Goal: Complete application form

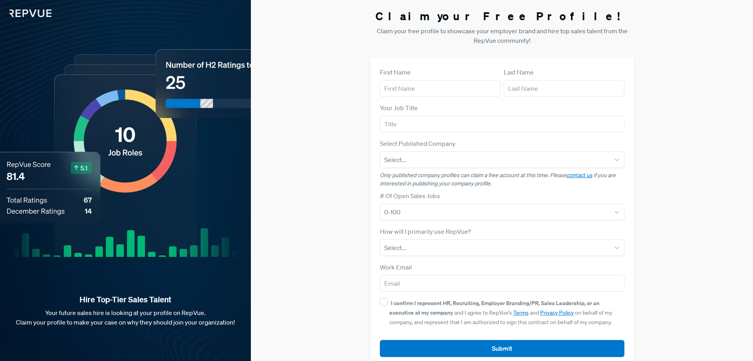
click at [413, 79] on div "First Name" at bounding box center [440, 81] width 121 height 29
drag, startPoint x: 416, startPoint y: 80, endPoint x: 416, endPoint y: 85, distance: 4.8
click at [416, 82] on div "First Name" at bounding box center [440, 81] width 121 height 29
click at [417, 86] on input "text" at bounding box center [440, 88] width 121 height 17
type input "Tien"
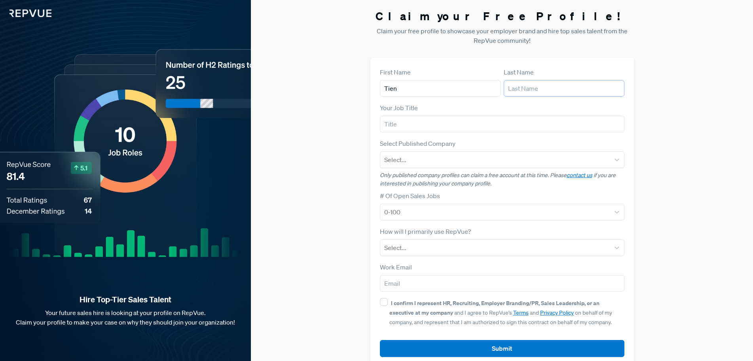
type input "[PERSON_NAME]"
type input "[EMAIL_ADDRESS][DOMAIN_NAME]"
click at [430, 120] on input "text" at bounding box center [502, 124] width 245 height 17
type input "talent and people specialist"
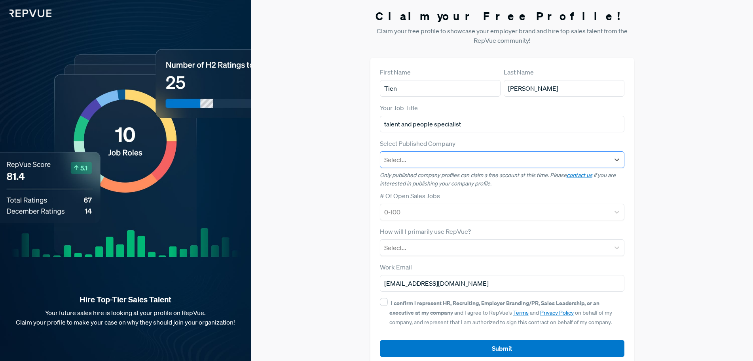
click at [425, 160] on div at bounding box center [495, 159] width 222 height 11
click at [309, 190] on div "Claim your Free Profile! Claim your free profile to showcase your employer bran…" at bounding box center [502, 188] width 502 height 376
click at [437, 213] on div at bounding box center [495, 211] width 222 height 11
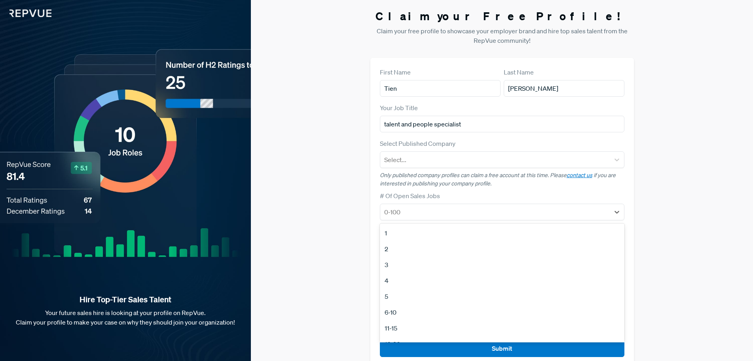
click at [411, 306] on div "6-10" at bounding box center [502, 312] width 245 height 16
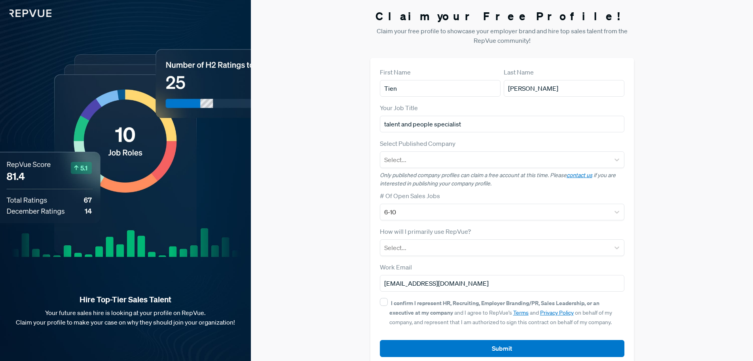
click at [321, 224] on div "Claim your Free Profile! Claim your free profile to showcase your employer bran…" at bounding box center [502, 188] width 502 height 376
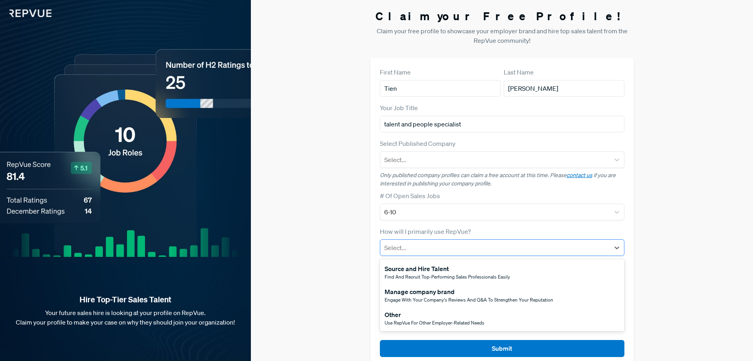
click at [423, 249] on div at bounding box center [495, 247] width 222 height 11
click at [497, 301] on span "Engage with your company's reviews and Q&A to strengthen your reputation" at bounding box center [469, 299] width 169 height 7
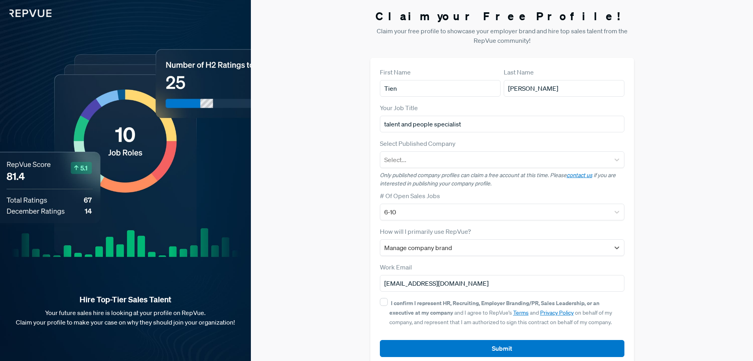
scroll to position [15, 0]
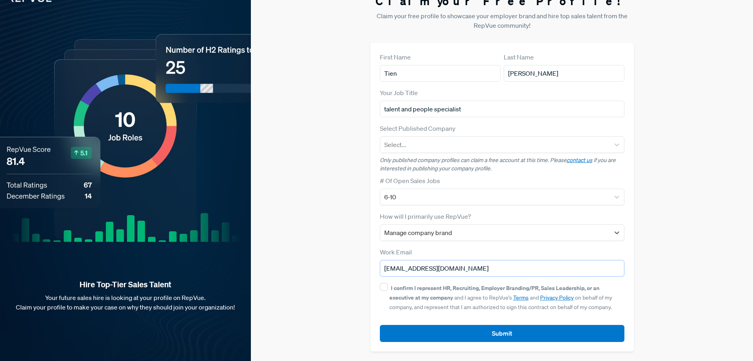
click at [502, 264] on input "[EMAIL_ADDRESS][DOMAIN_NAME]" at bounding box center [502, 268] width 245 height 17
click at [501, 264] on input "[EMAIL_ADDRESS][DOMAIN_NAME]" at bounding box center [502, 268] width 245 height 17
type input "[EMAIL_ADDRESS][DOMAIN_NAME]"
click at [383, 287] on input "I confirm I represent HR, Recruiting, Employer Branding/PR, Sales Leadership, o…" at bounding box center [384, 287] width 8 height 8
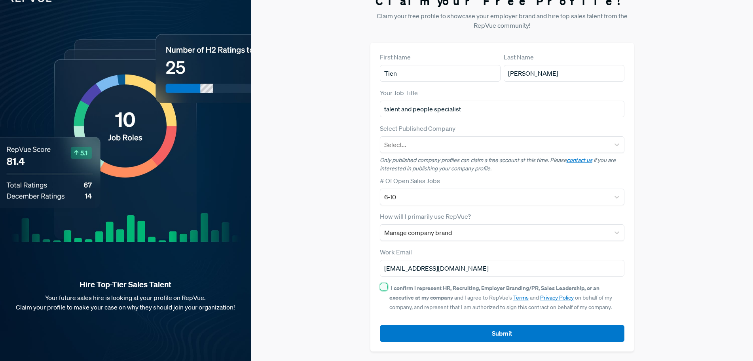
checkbox input "true"
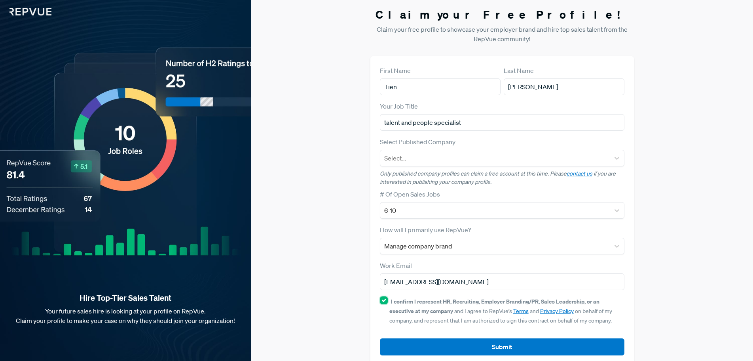
scroll to position [0, 0]
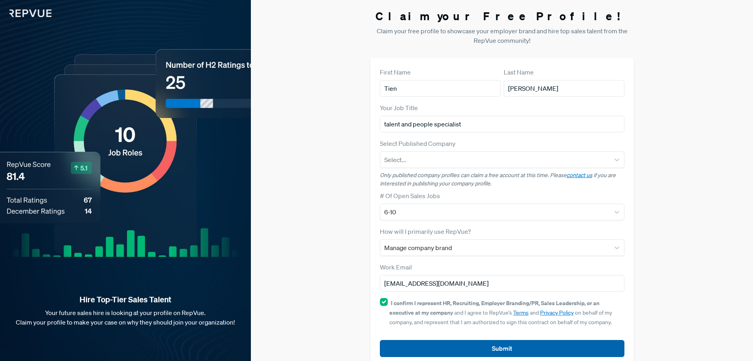
click at [584, 345] on button "Submit" at bounding box center [502, 348] width 245 height 17
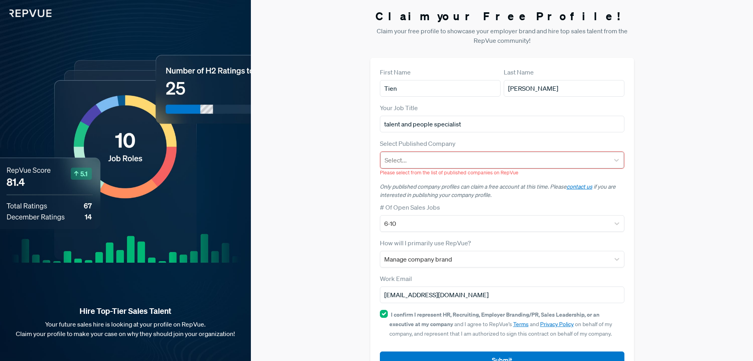
click at [506, 157] on div at bounding box center [495, 159] width 221 height 11
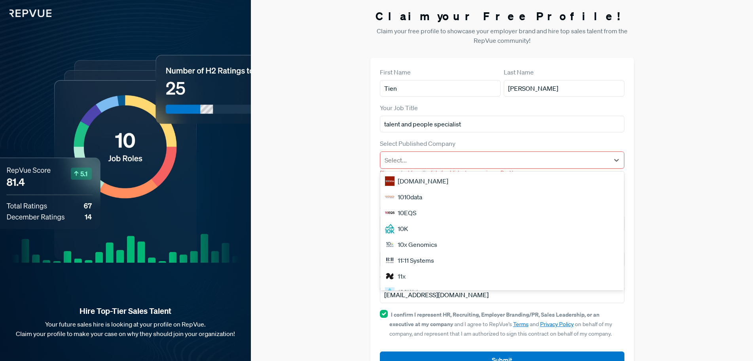
click at [659, 247] on div "Claim your Free Profile! Claim your free profile to showcase your employer bran…" at bounding box center [502, 193] width 502 height 387
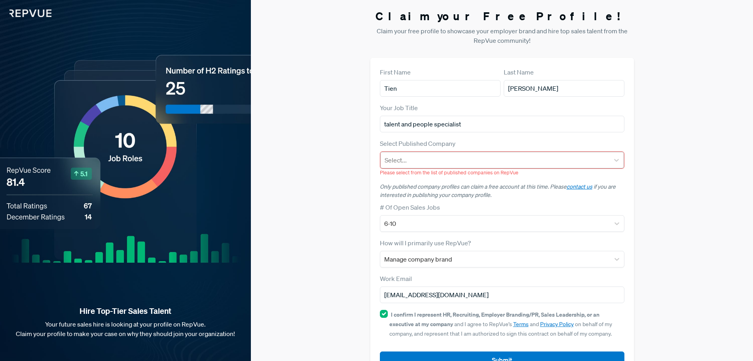
click at [586, 159] on div at bounding box center [495, 159] width 221 height 11
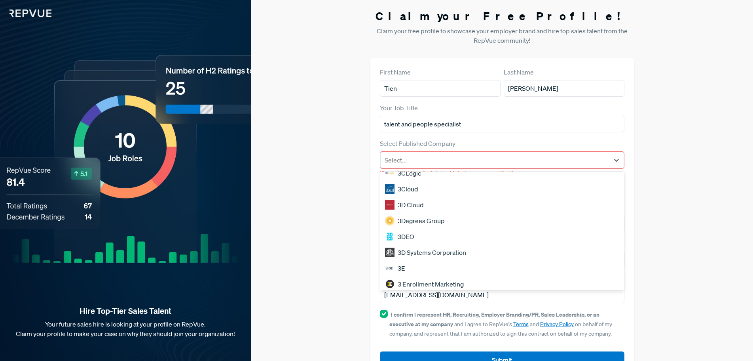
scroll to position [676, 0]
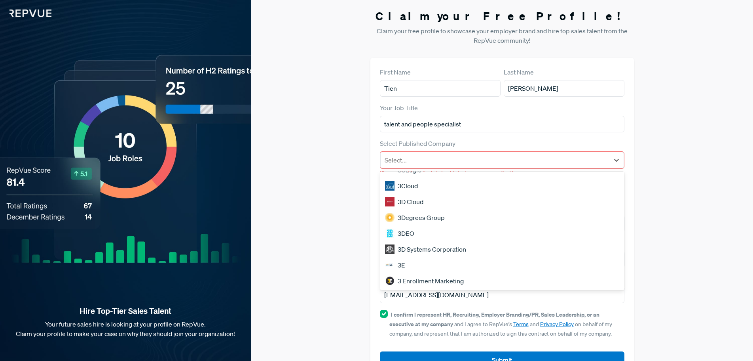
click at [318, 253] on div "Claim your Free Profile! Claim your free profile to showcase your employer bran…" at bounding box center [502, 193] width 502 height 387
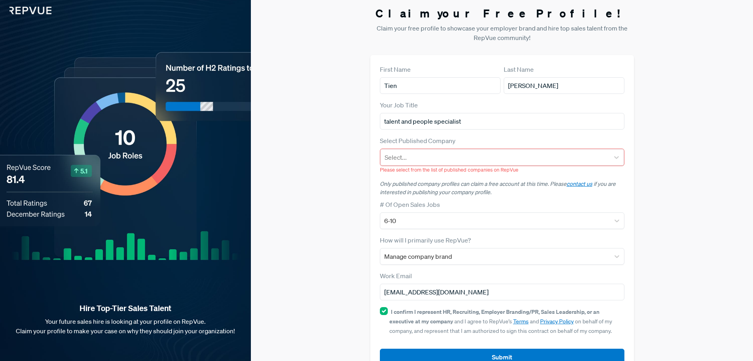
scroll to position [0, 0]
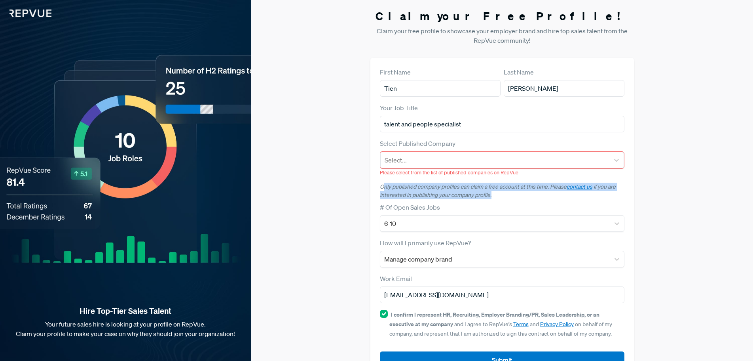
drag, startPoint x: 491, startPoint y: 195, endPoint x: 380, endPoint y: 184, distance: 110.6
click at [381, 184] on p "Only published company profiles can claim a free account at this time. Please c…" at bounding box center [502, 191] width 245 height 17
click at [451, 195] on p "Only published company profiles can claim a free account at this time. Please c…" at bounding box center [502, 191] width 245 height 17
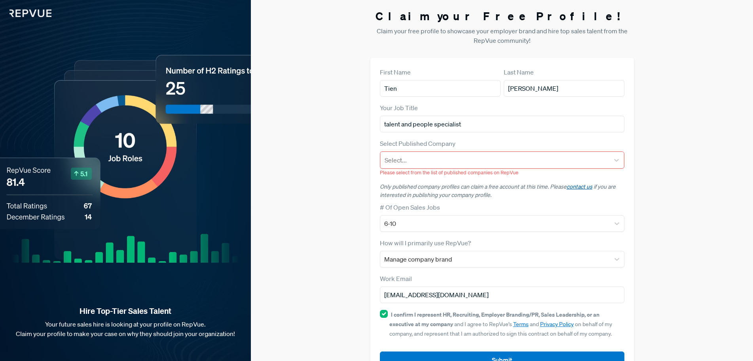
click at [586, 189] on link "contact us" at bounding box center [580, 186] width 26 height 7
click at [263, 251] on div "Claim your Free Profile! Claim your free profile to showcase your employer bran…" at bounding box center [502, 193] width 502 height 387
